Goal: Task Accomplishment & Management: Manage account settings

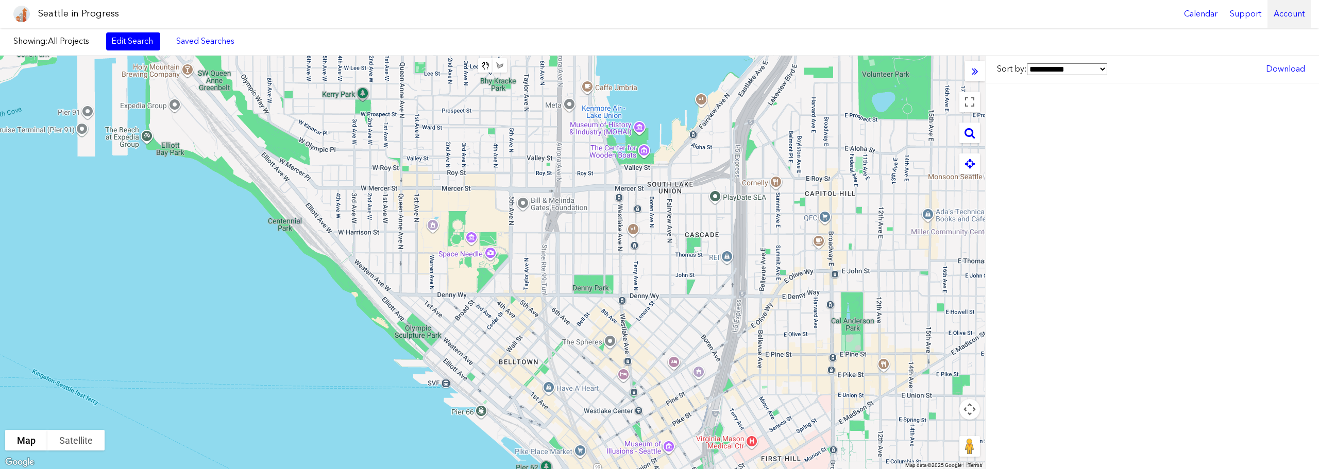
click at [1280, 13] on div "Account" at bounding box center [1288, 14] width 43 height 28
click at [1259, 65] on link "Account Details" at bounding box center [1259, 63] width 94 height 23
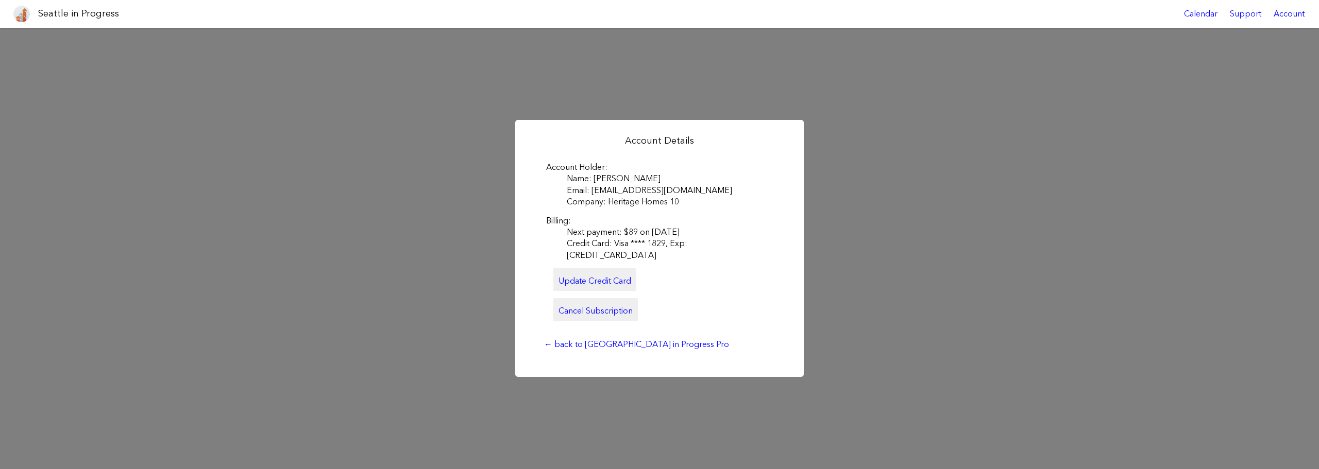
click at [610, 306] on link "Cancel Subscription" at bounding box center [595, 309] width 84 height 23
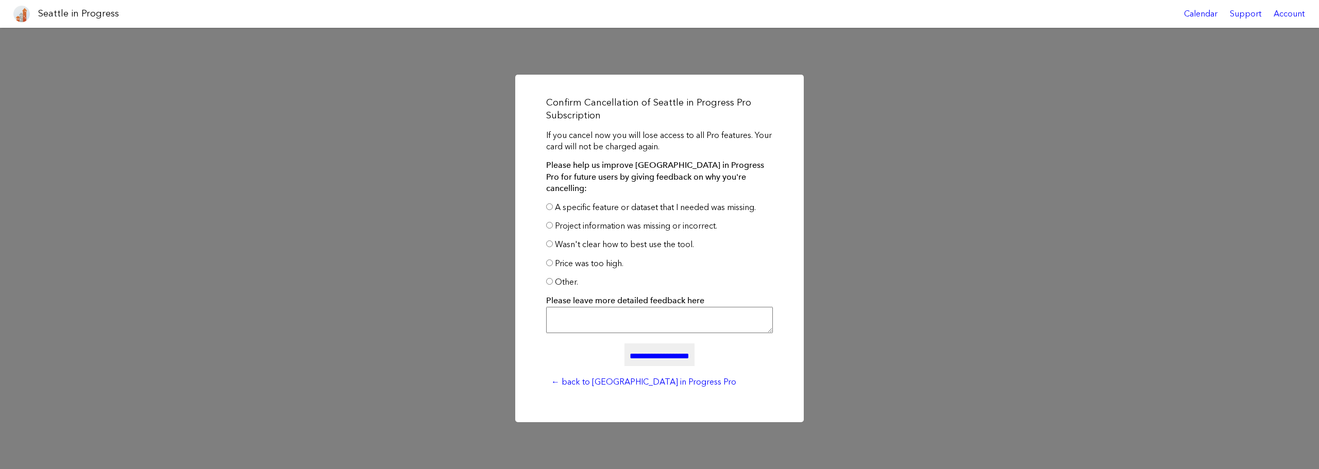
click at [631, 350] on input "**********" at bounding box center [659, 355] width 70 height 23
